Goal: Check status: Check status

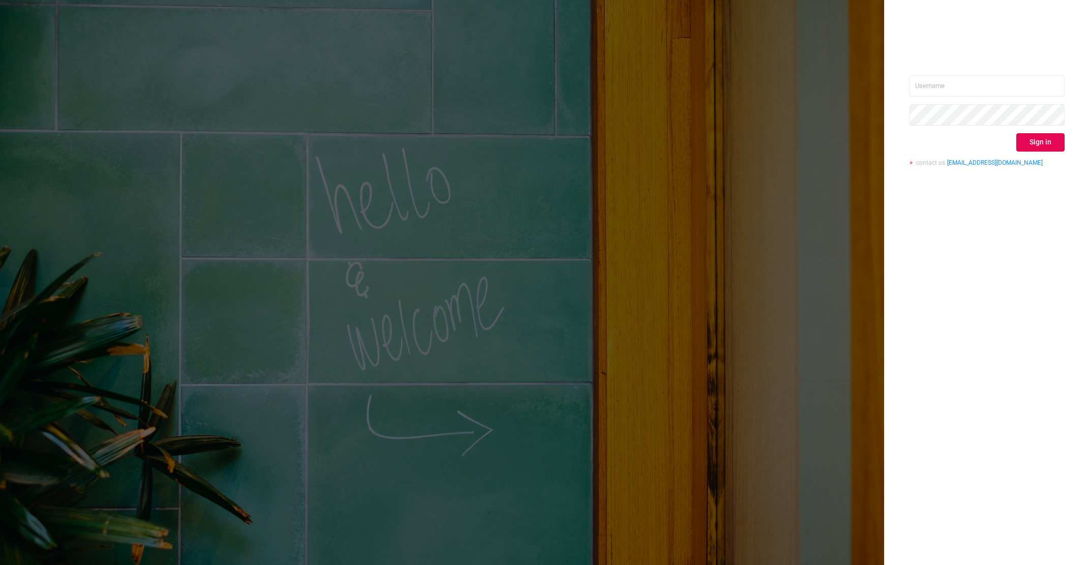
click at [957, 102] on div "Sign in contact us [EMAIL_ADDRESS][DOMAIN_NAME]" at bounding box center [987, 124] width 155 height 99
click at [957, 90] on input "text" at bounding box center [987, 85] width 155 height 21
click at [982, 72] on div "Sign in contact us [EMAIL_ADDRESS][DOMAIN_NAME]" at bounding box center [987, 282] width 206 height 565
click at [974, 94] on input "text" at bounding box center [987, 85] width 155 height 21
paste input "[EMAIL_ADDRESS][DOMAIN_NAME]"
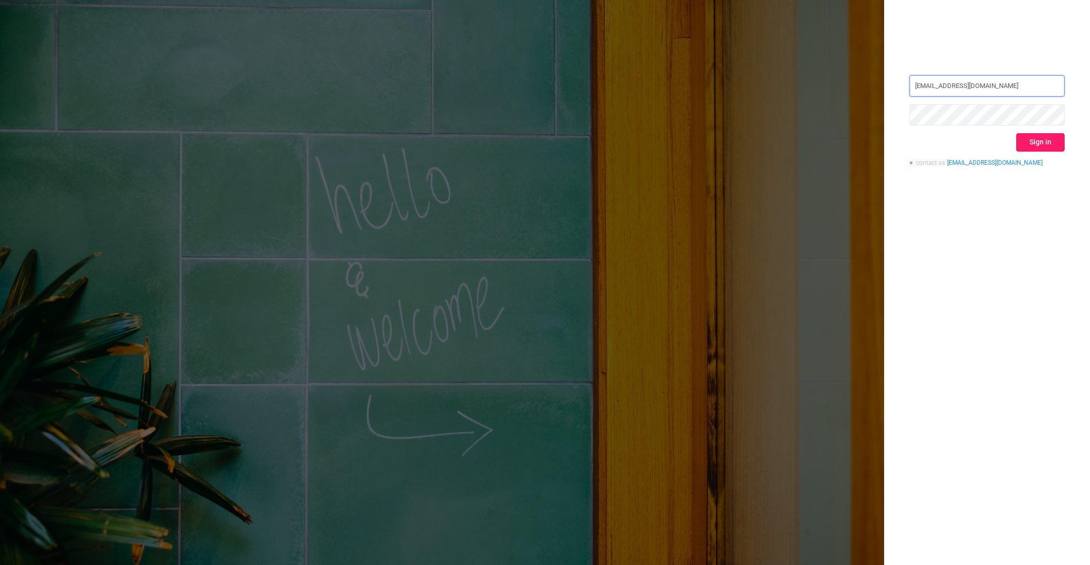
type input "[EMAIL_ADDRESS][DOMAIN_NAME]"
click at [1043, 151] on button "Sign in" at bounding box center [1041, 142] width 48 height 18
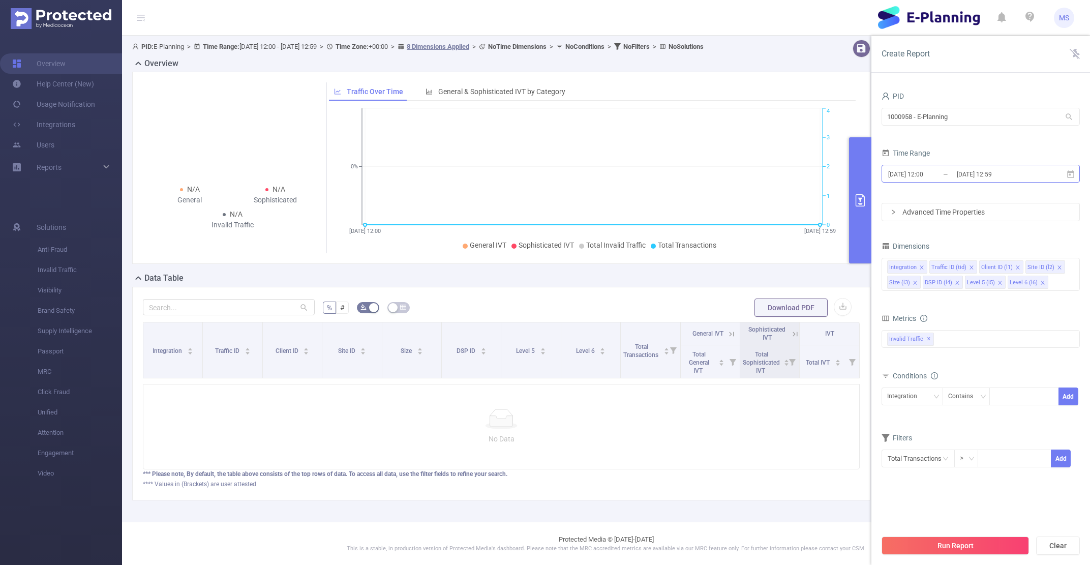
click at [938, 170] on input "[DATE] 12:00" at bounding box center [929, 174] width 82 height 14
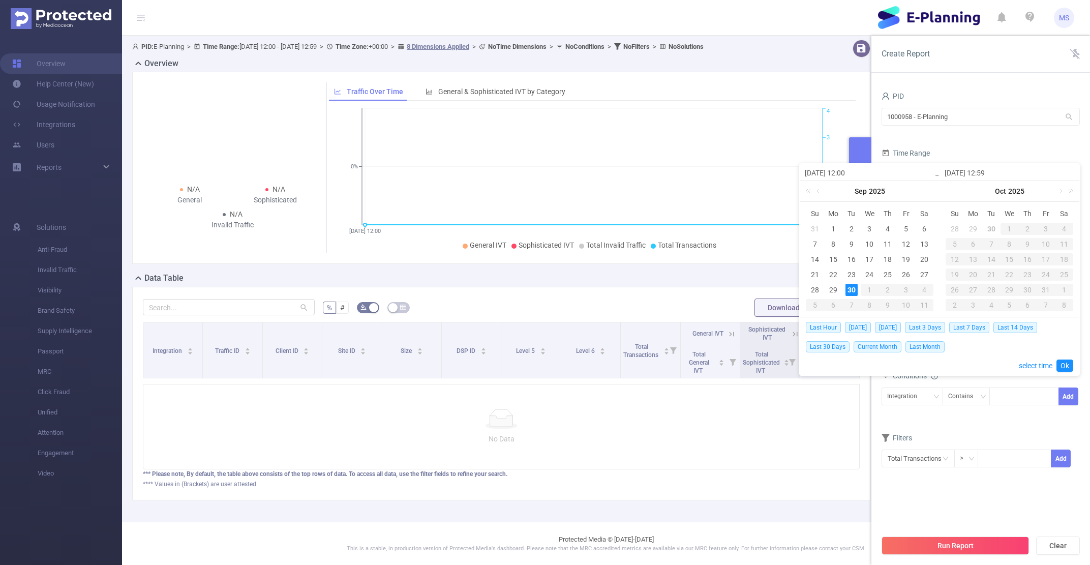
click at [953, 144] on form "PID 1000958 - E-Planning 1000958 - E-Planning Time Range [DATE] 12:00 _ [DATE] …" at bounding box center [981, 155] width 198 height 132
